Goal: Task Accomplishment & Management: Use online tool/utility

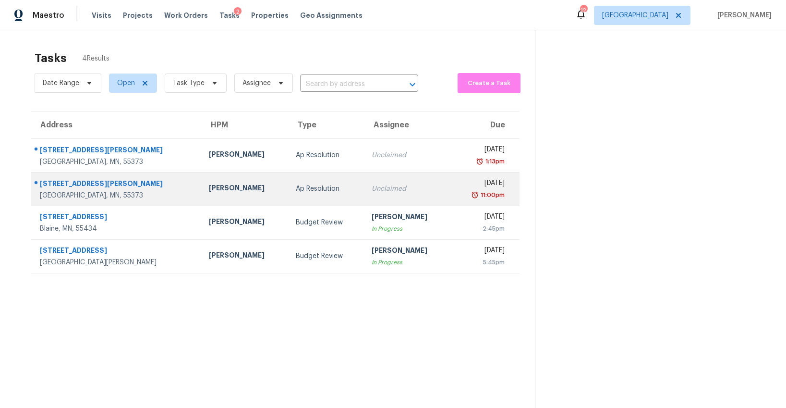
scroll to position [10, 0]
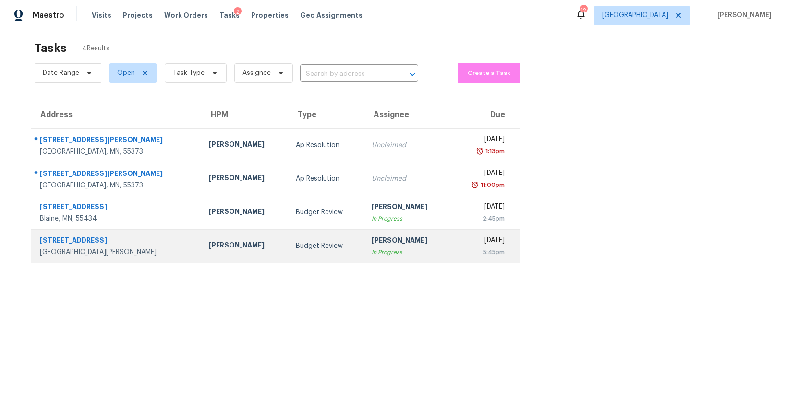
click at [296, 248] on div "Budget Review" at bounding box center [326, 246] width 61 height 10
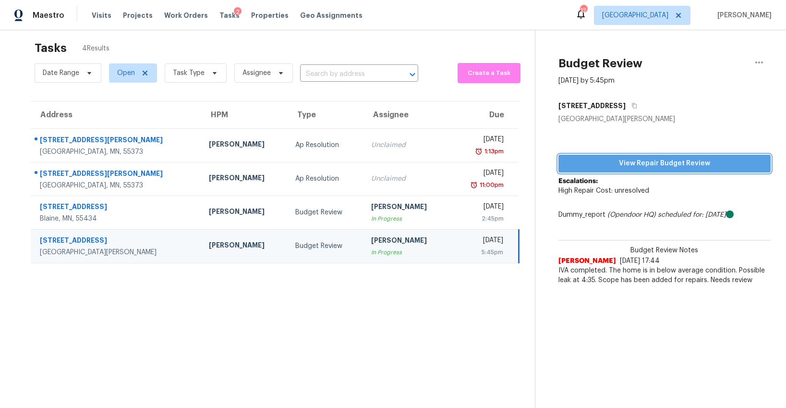
click at [620, 165] on span "View Repair Budget Review" at bounding box center [664, 164] width 197 height 12
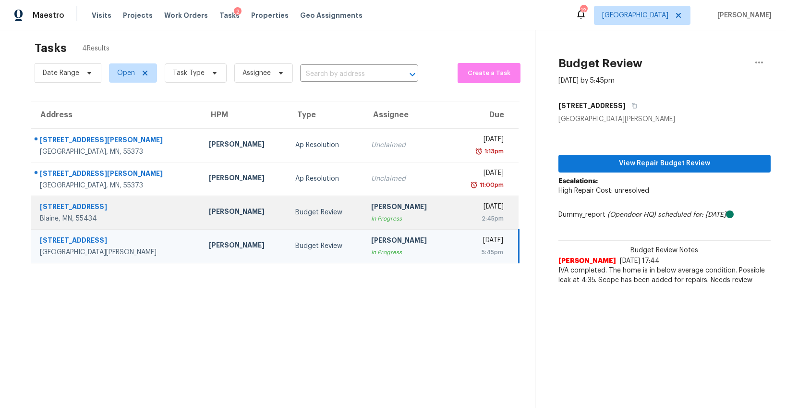
click at [364, 223] on td "Matt Bohlinger In Progress" at bounding box center [407, 212] width 86 height 34
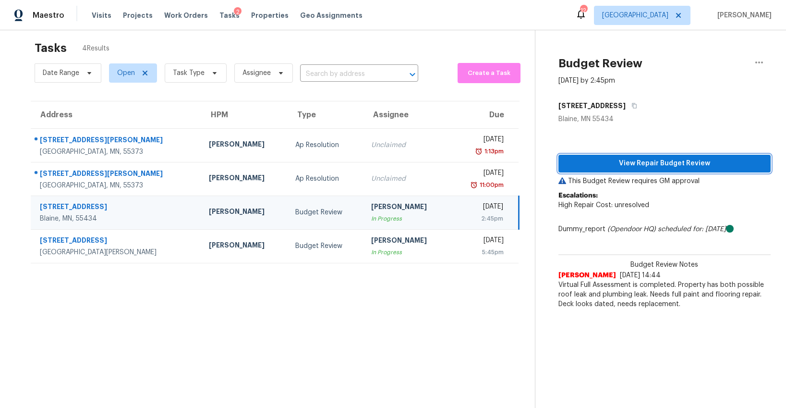
click at [634, 158] on span "View Repair Budget Review" at bounding box center [664, 164] width 197 height 12
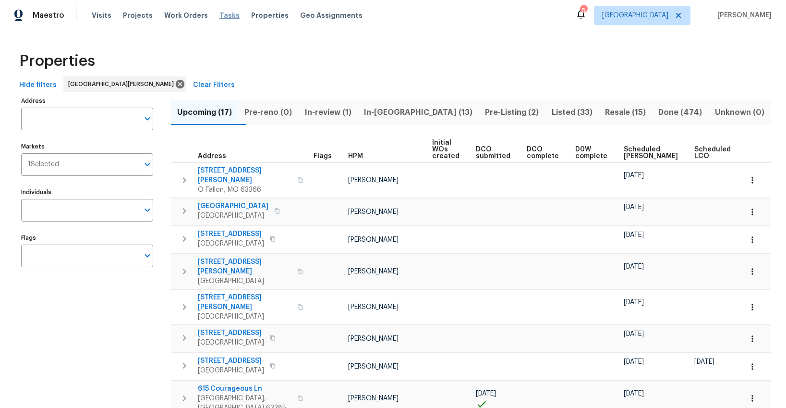
click at [219, 16] on span "Tasks" at bounding box center [229, 15] width 20 height 7
